Goal: Task Accomplishment & Management: Manage account settings

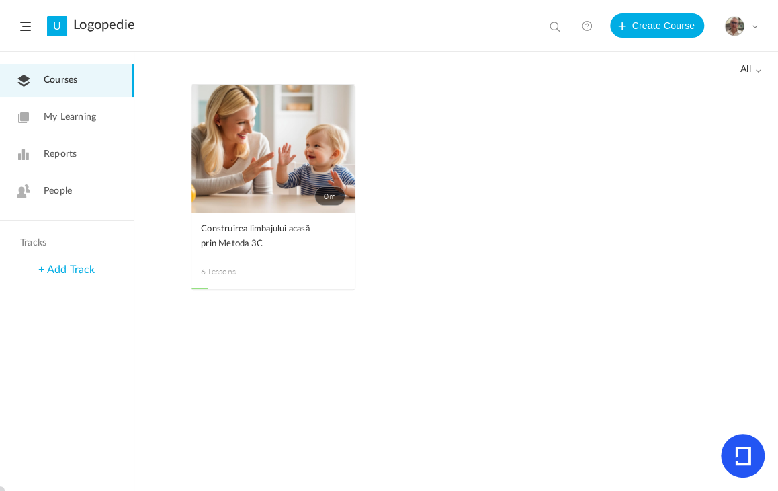
click at [62, 187] on span "People" at bounding box center [58, 191] width 28 height 14
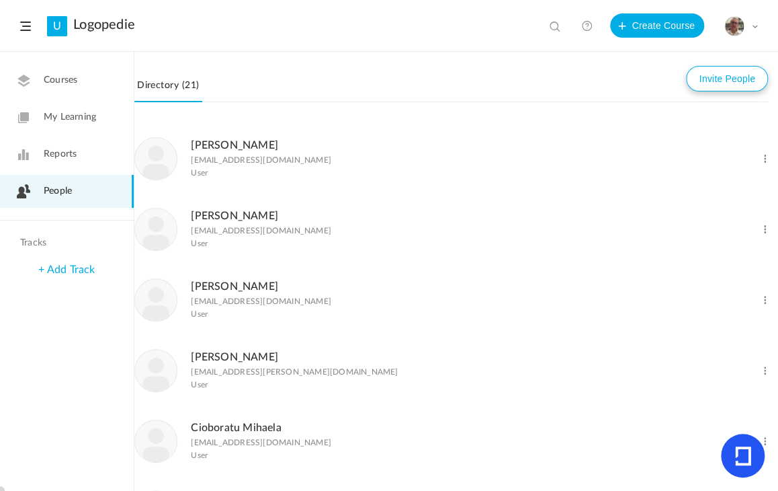
click at [730, 76] on button "Invite People" at bounding box center [727, 79] width 82 height 26
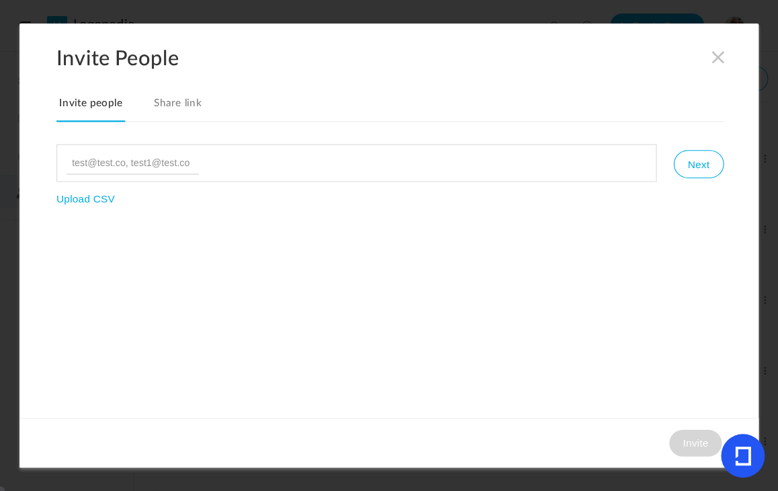
click at [183, 97] on link "Share link" at bounding box center [178, 108] width 54 height 28
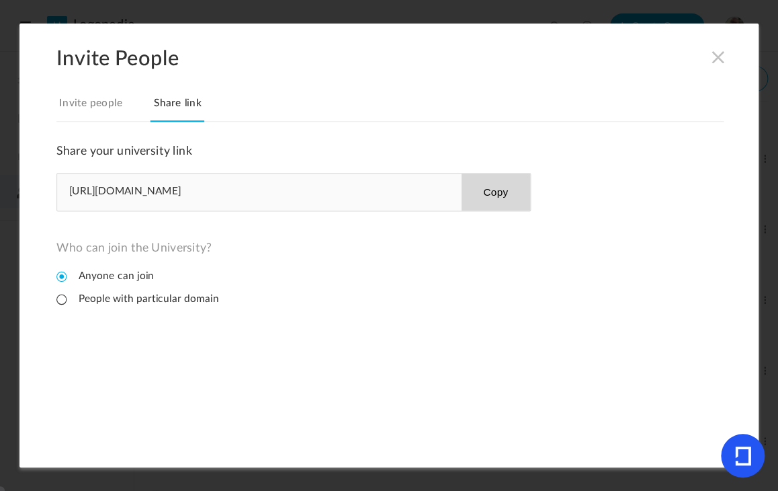
click at [492, 196] on button "Copy" at bounding box center [495, 191] width 69 height 37
click at [719, 60] on span at bounding box center [718, 57] width 15 height 15
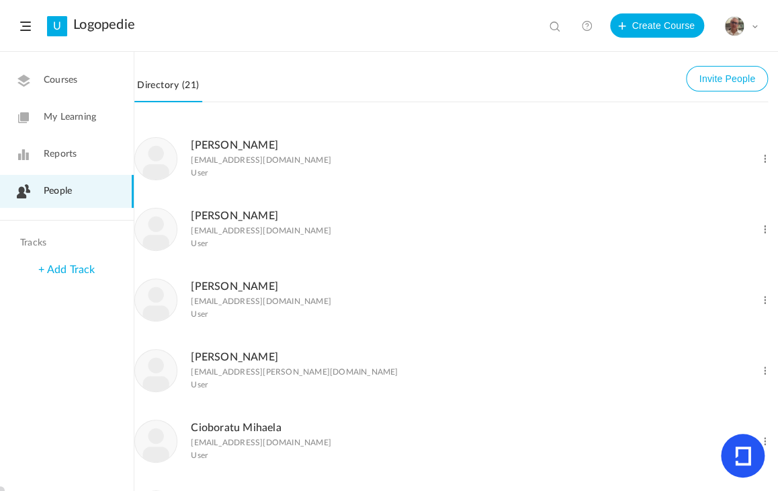
click at [67, 83] on span "Courses" at bounding box center [61, 80] width 34 height 14
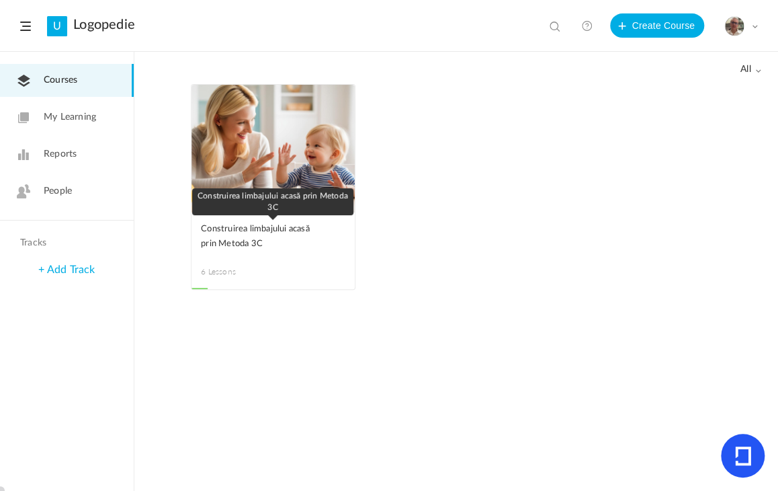
click at [237, 232] on span "Construirea limbajului acasă prin Metoda 3C" at bounding box center [263, 237] width 124 height 30
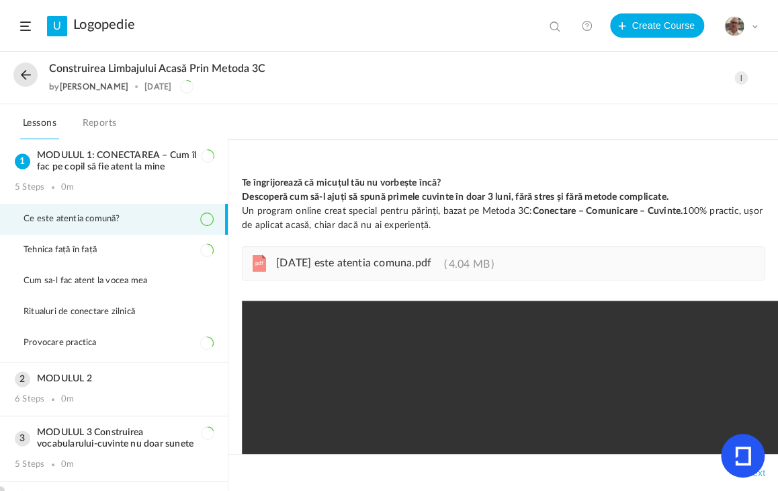
click at [63, 221] on span "Ce este atentia comună?" at bounding box center [81, 219] width 114 height 11
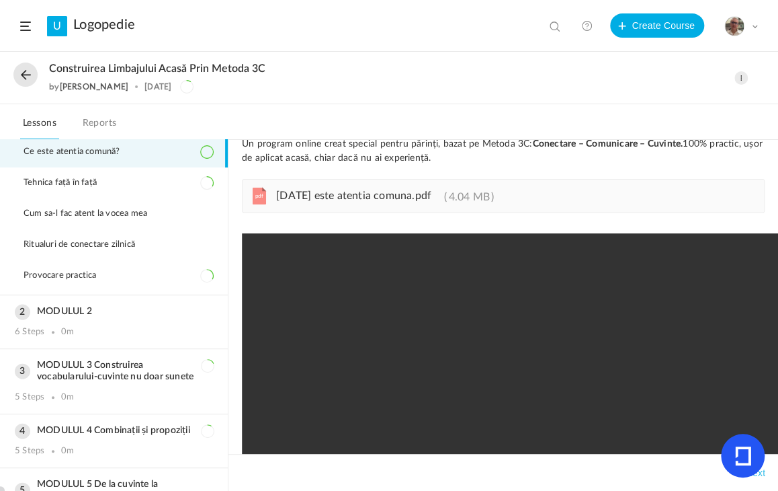
scroll to position [134, 0]
